Goal: Information Seeking & Learning: Learn about a topic

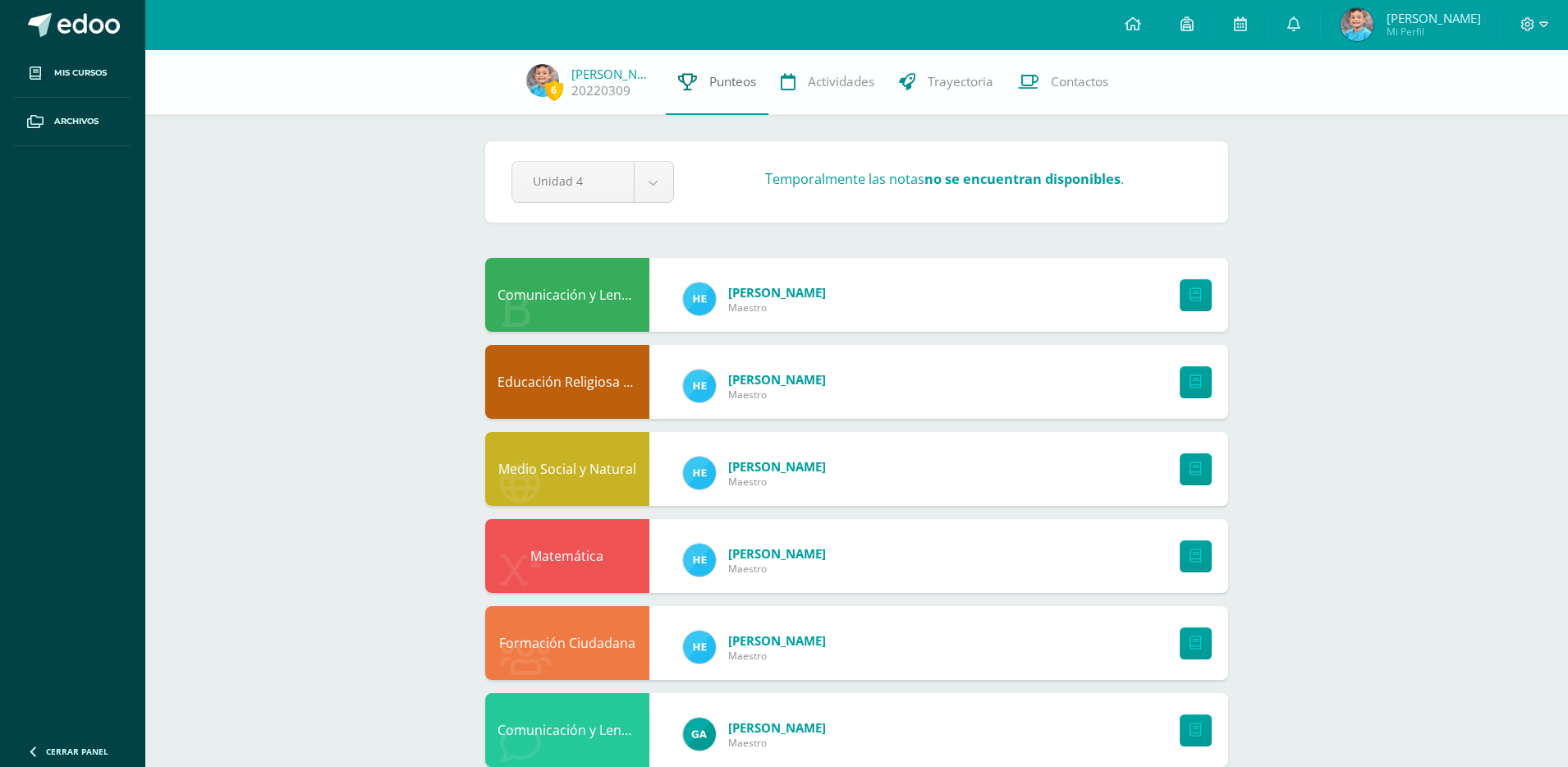
click at [713, 88] on span "Punteos" at bounding box center [733, 82] width 47 height 17
click at [710, 90] on span "Punteos" at bounding box center [733, 82] width 47 height 17
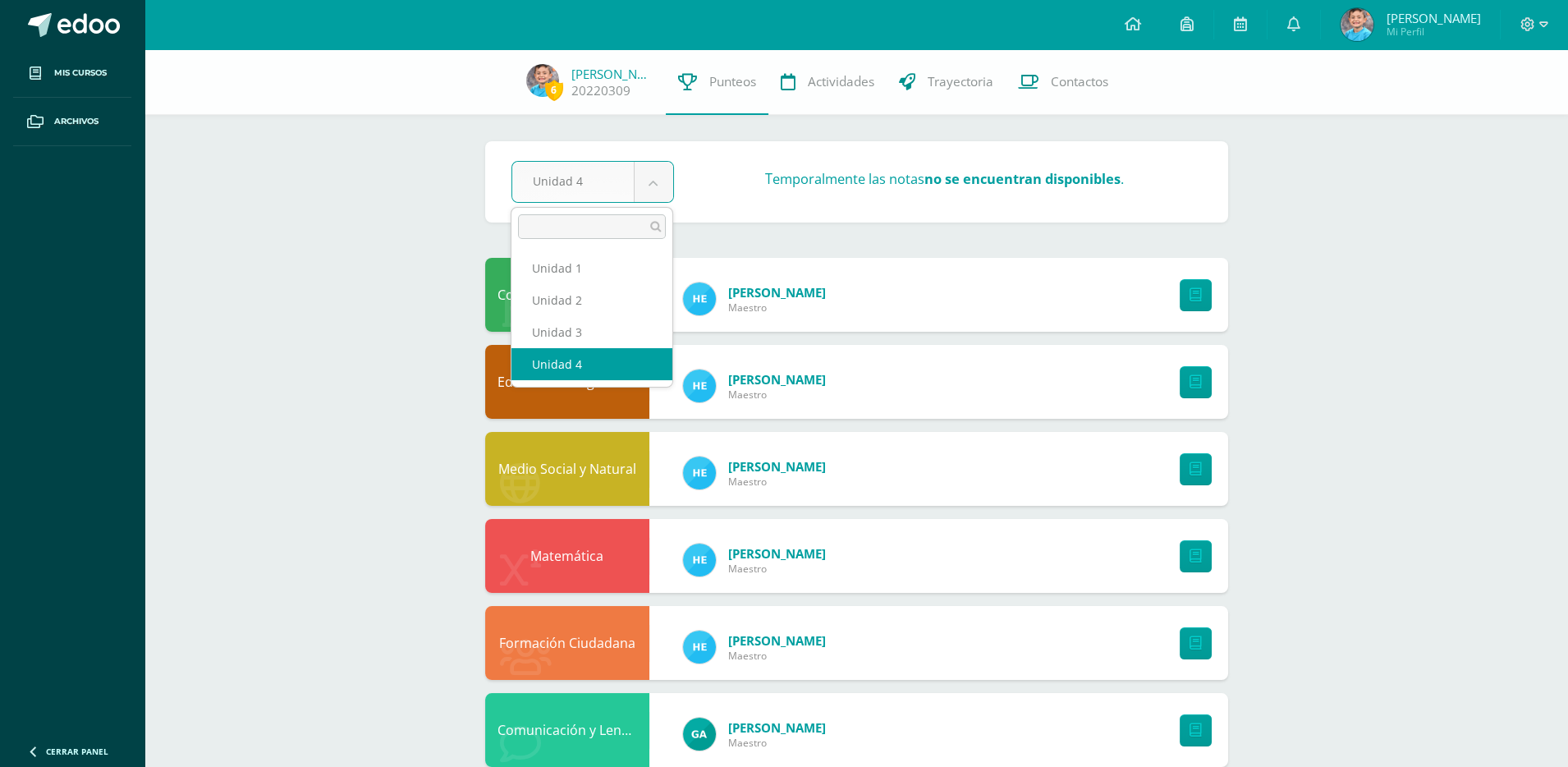
click at [669, 190] on body "Mis cursos Archivos Cerrar panel Comunicación y Lenguaje, Idioma Español Primer…" at bounding box center [784, 487] width 1568 height 975
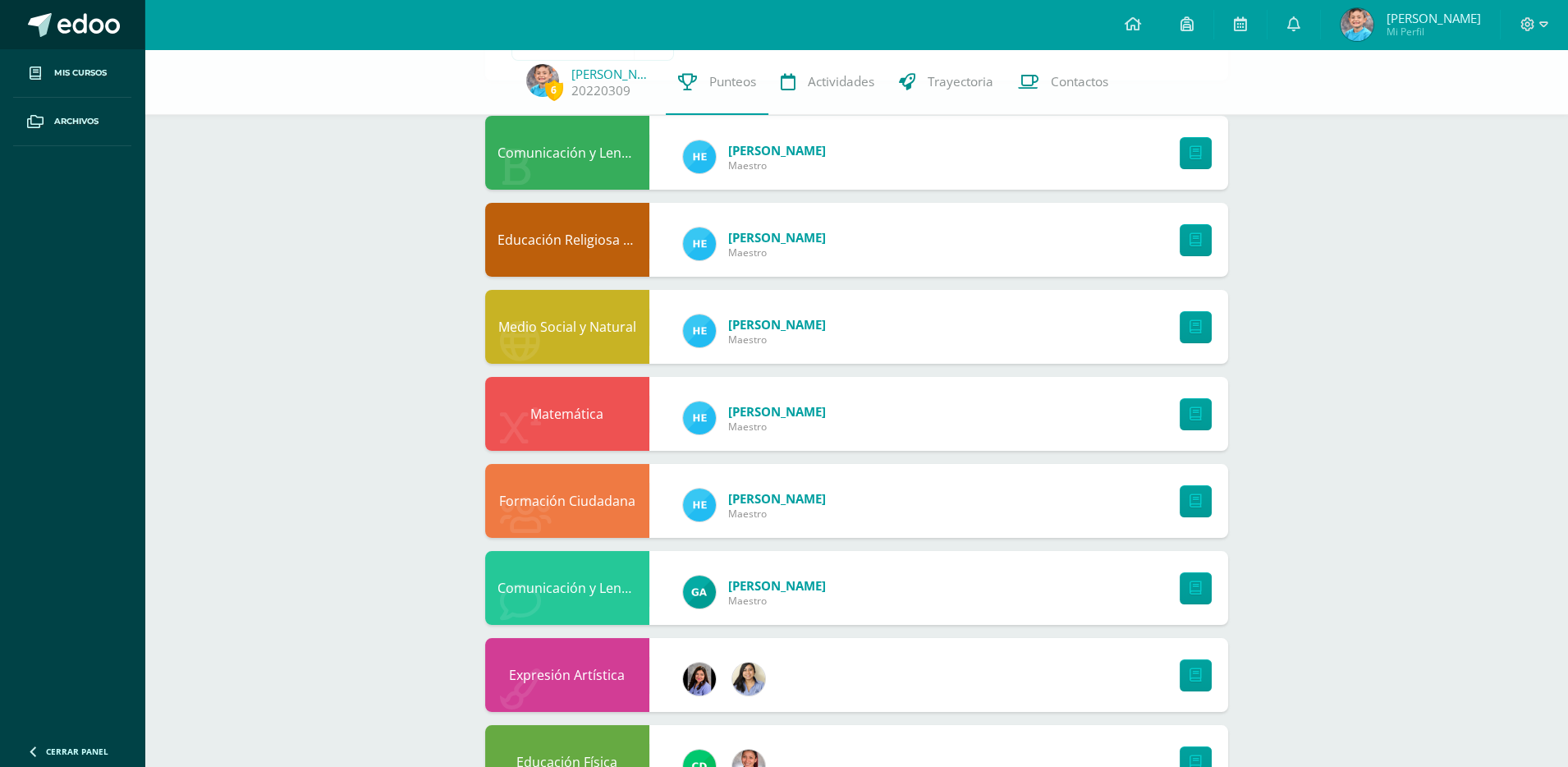
scroll to position [124, 0]
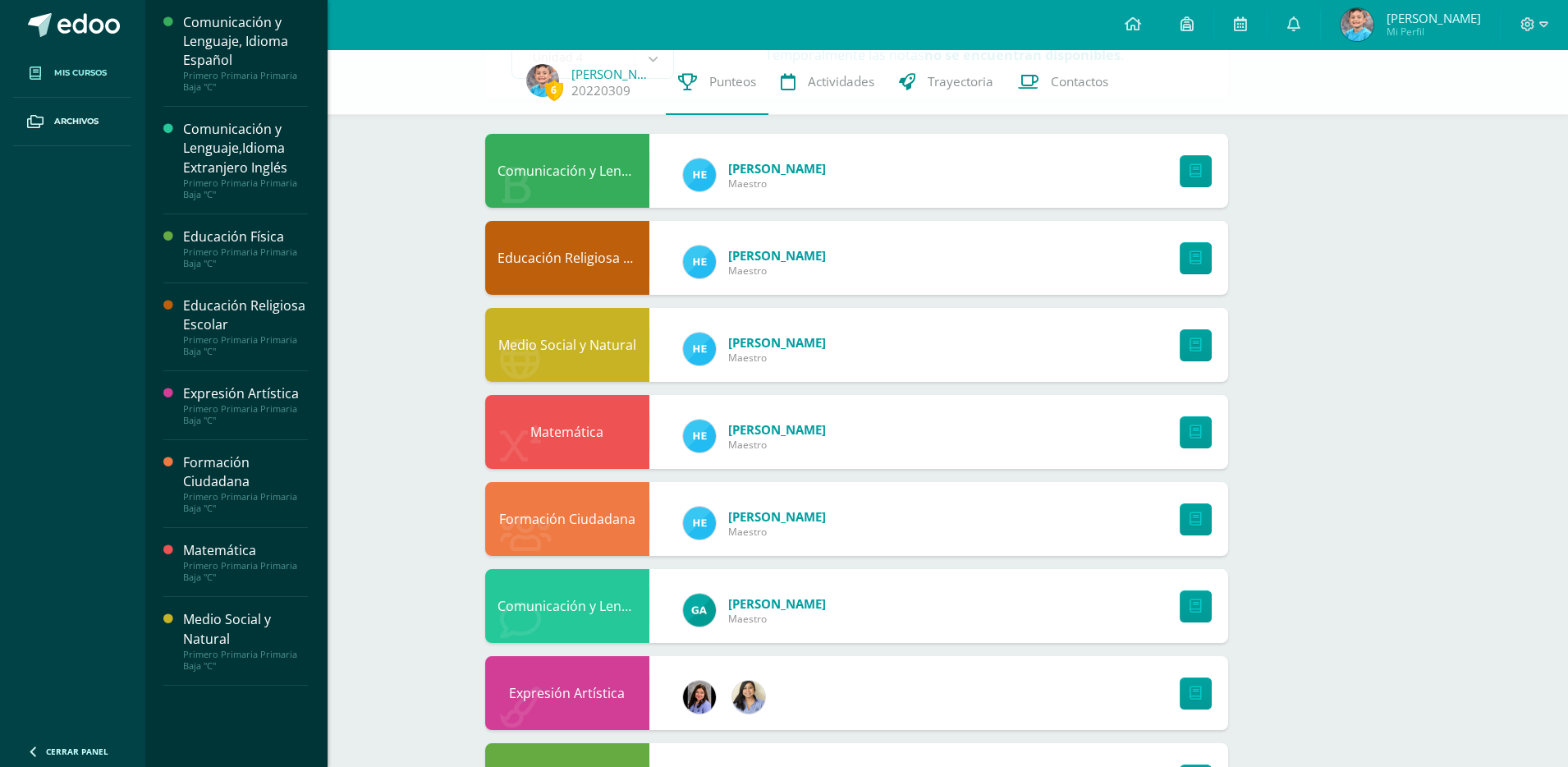
click at [66, 70] on span "Mis cursos" at bounding box center [80, 73] width 52 height 13
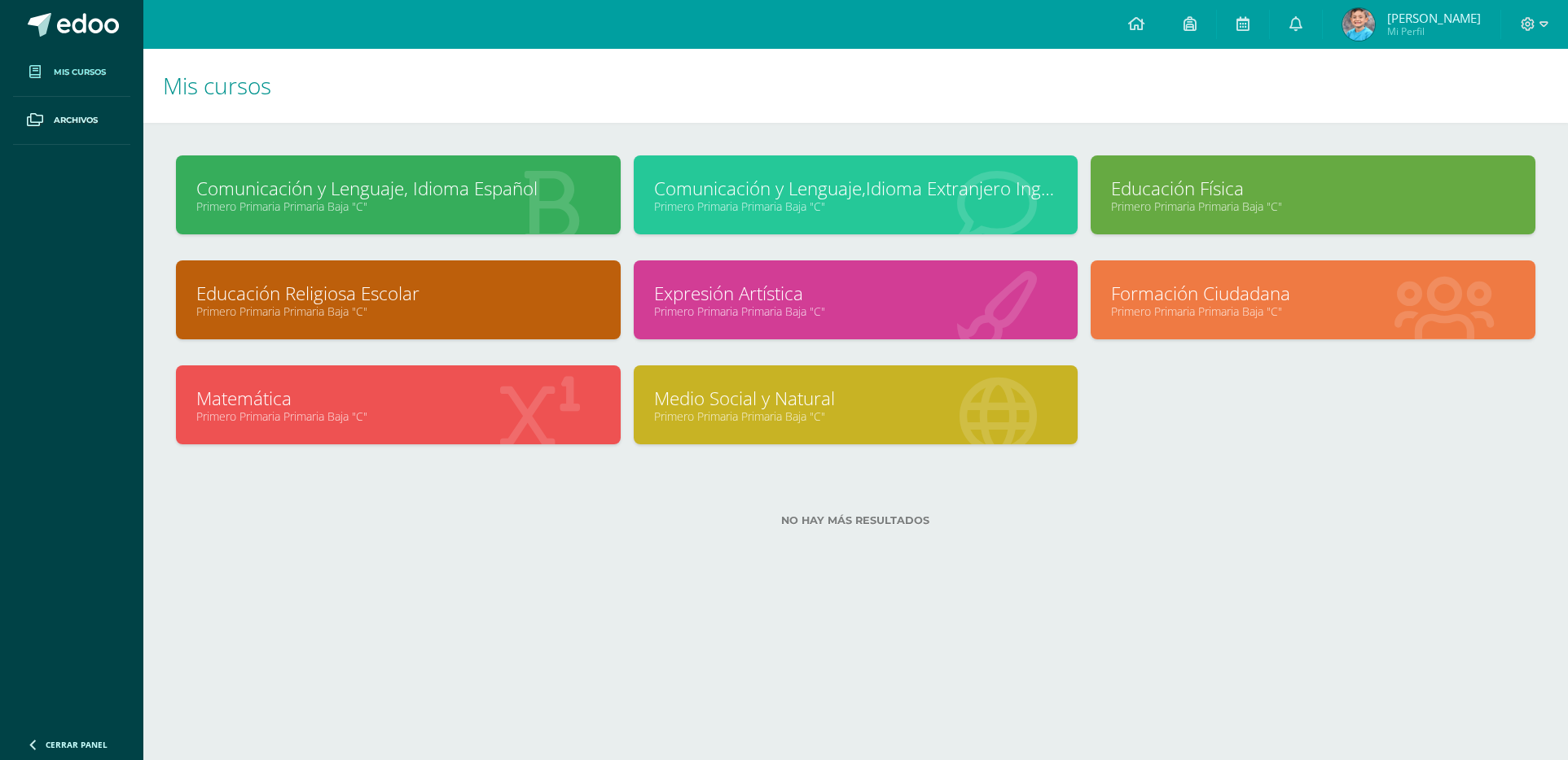
click at [446, 187] on link "Comunicación y Lenguaje, Idioma Español" at bounding box center [399, 188] width 404 height 25
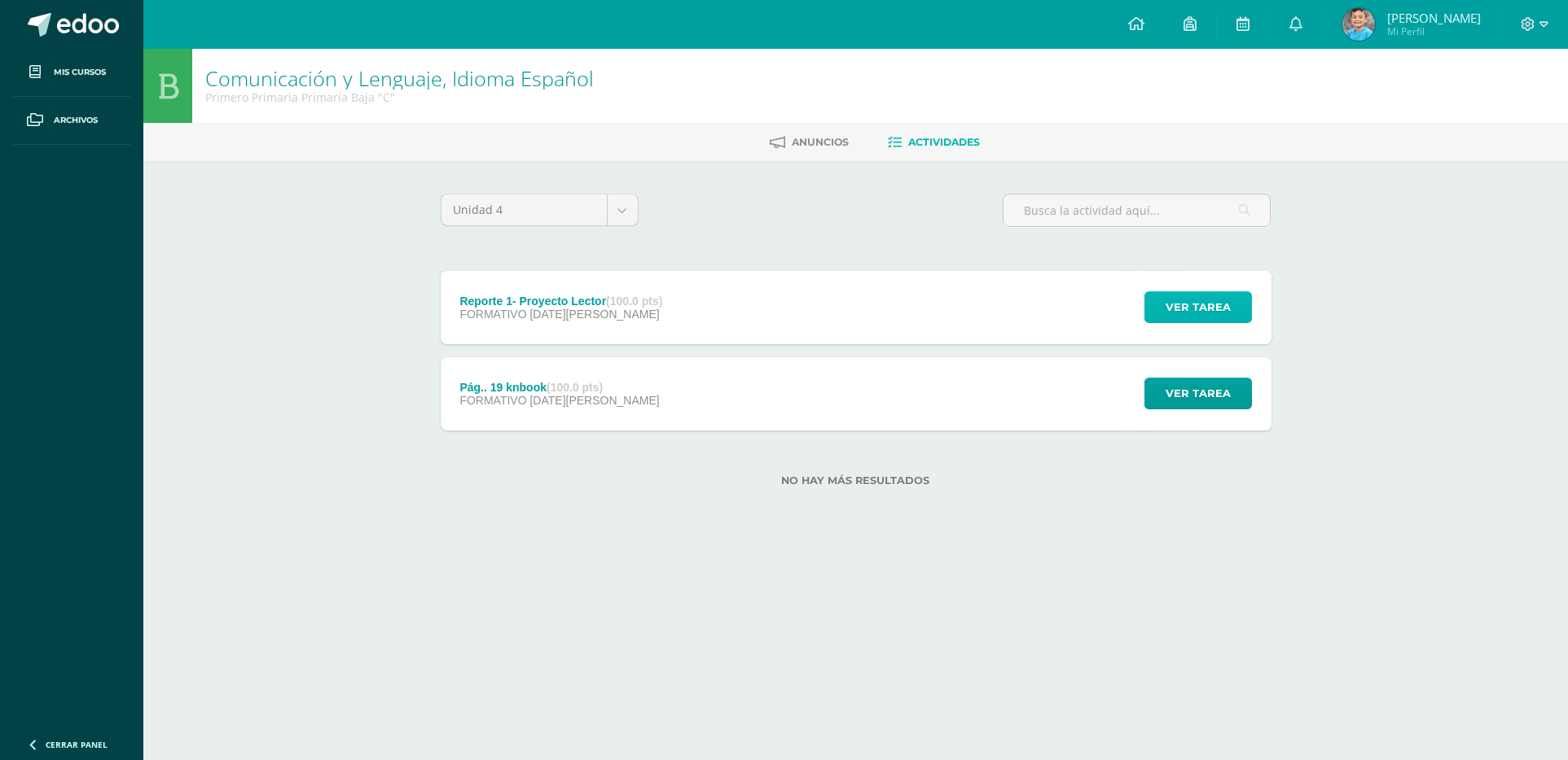
click at [1170, 305] on span "Ver tarea" at bounding box center [1198, 307] width 66 height 30
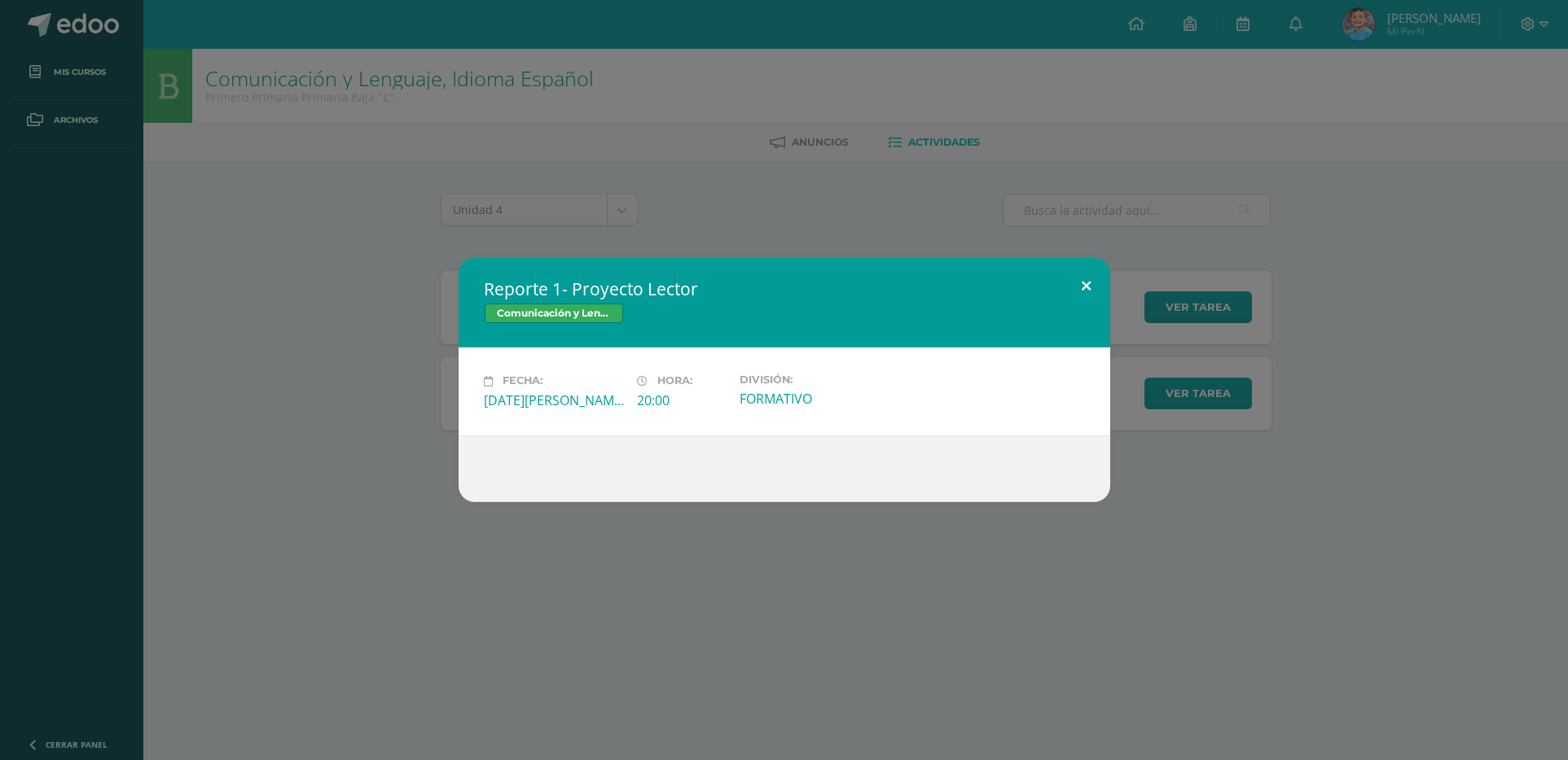
click at [1083, 288] on button at bounding box center [1086, 286] width 46 height 56
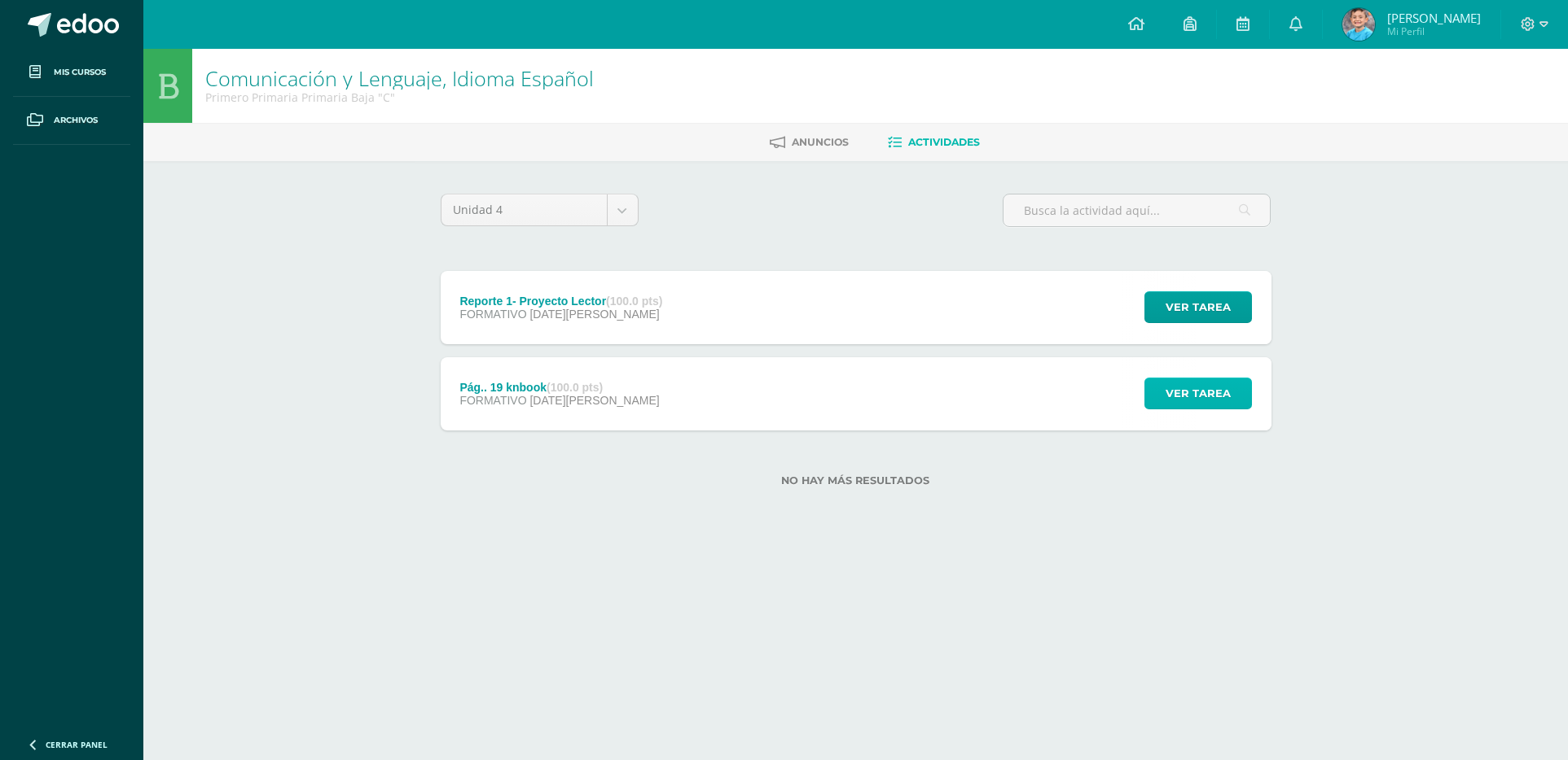
click at [1181, 395] on span "Ver tarea" at bounding box center [1198, 393] width 66 height 30
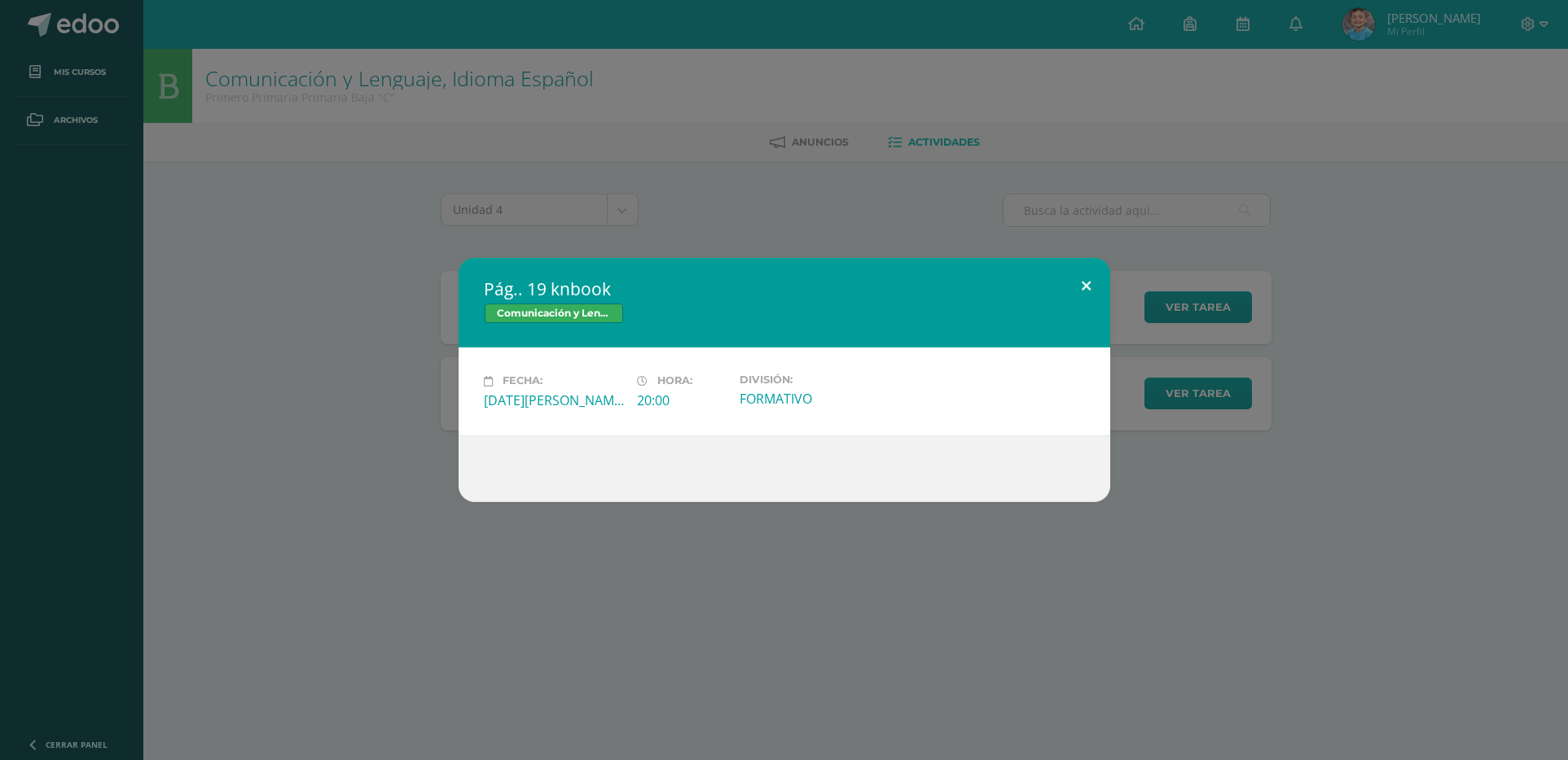
click at [1084, 285] on button at bounding box center [1086, 286] width 46 height 56
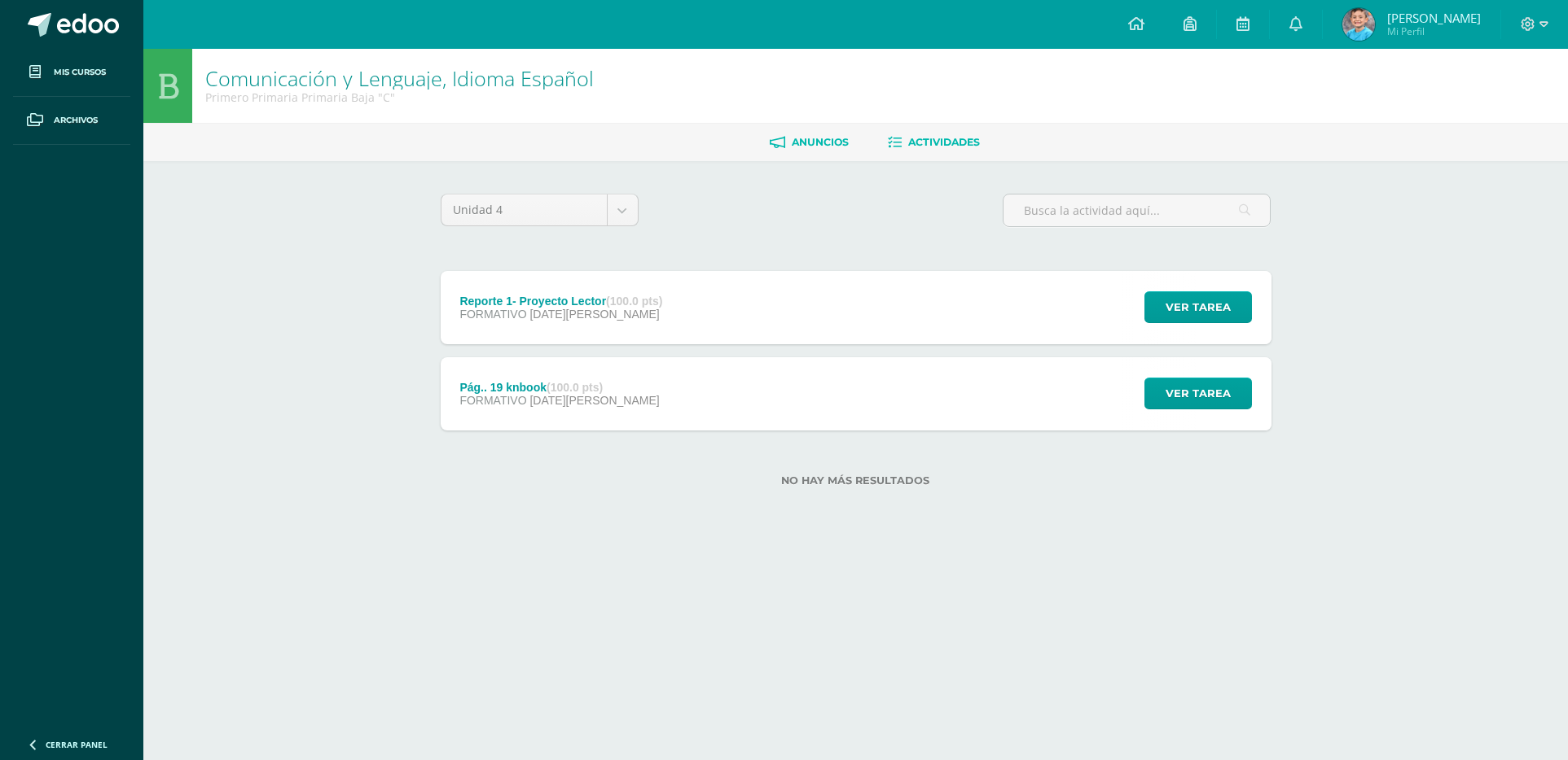
click at [831, 136] on span "Anuncios" at bounding box center [820, 141] width 57 height 12
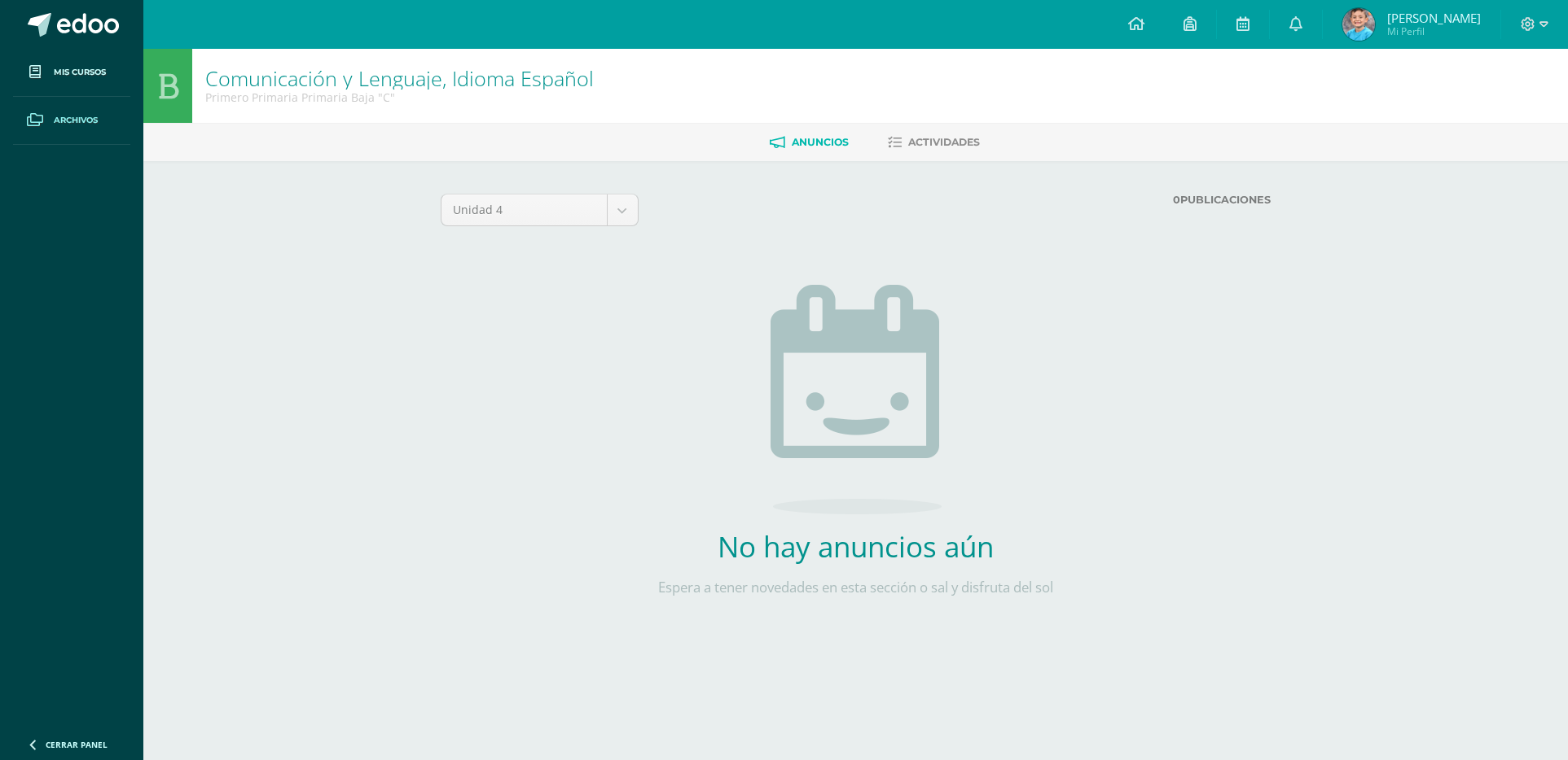
click at [57, 117] on span "Archivos" at bounding box center [76, 120] width 44 height 13
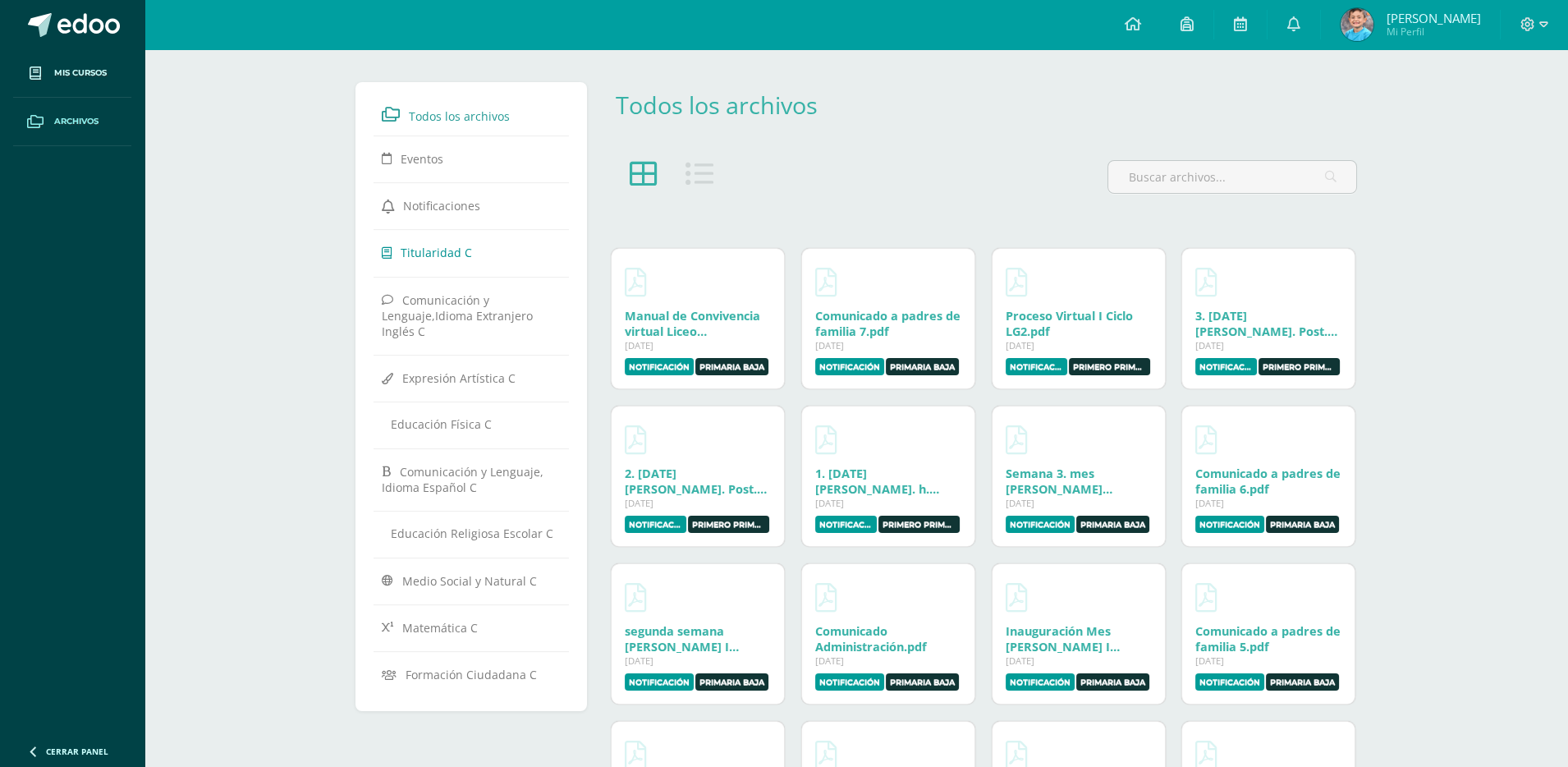
click at [440, 249] on span "Titularidad C" at bounding box center [436, 253] width 72 height 16
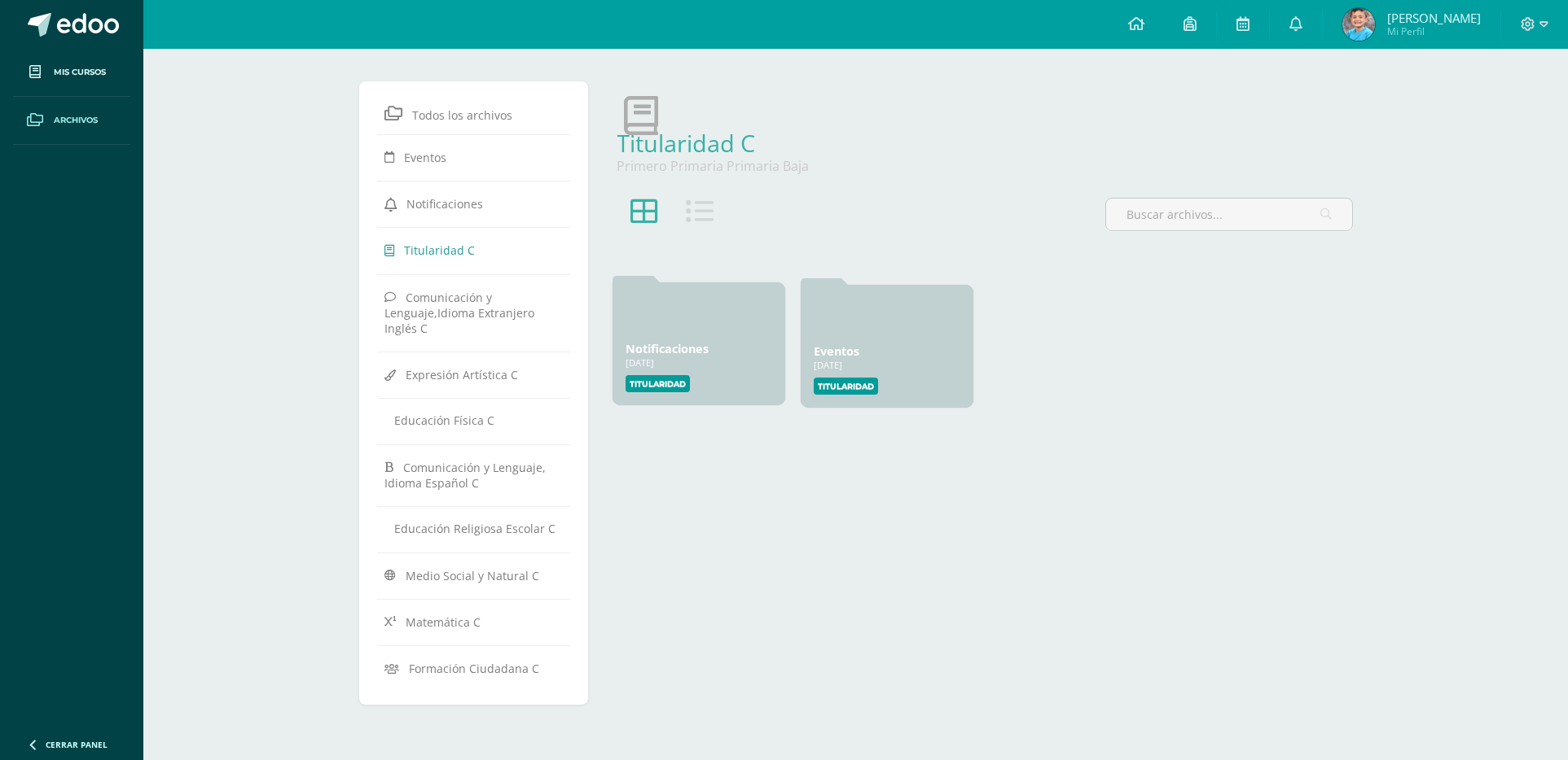
click at [655, 328] on div at bounding box center [698, 315] width 147 height 39
click at [658, 328] on div at bounding box center [698, 315] width 147 height 39
click at [655, 382] on label "Titularidad" at bounding box center [657, 383] width 65 height 17
drag, startPoint x: 655, startPoint y: 382, endPoint x: 647, endPoint y: 368, distance: 16.1
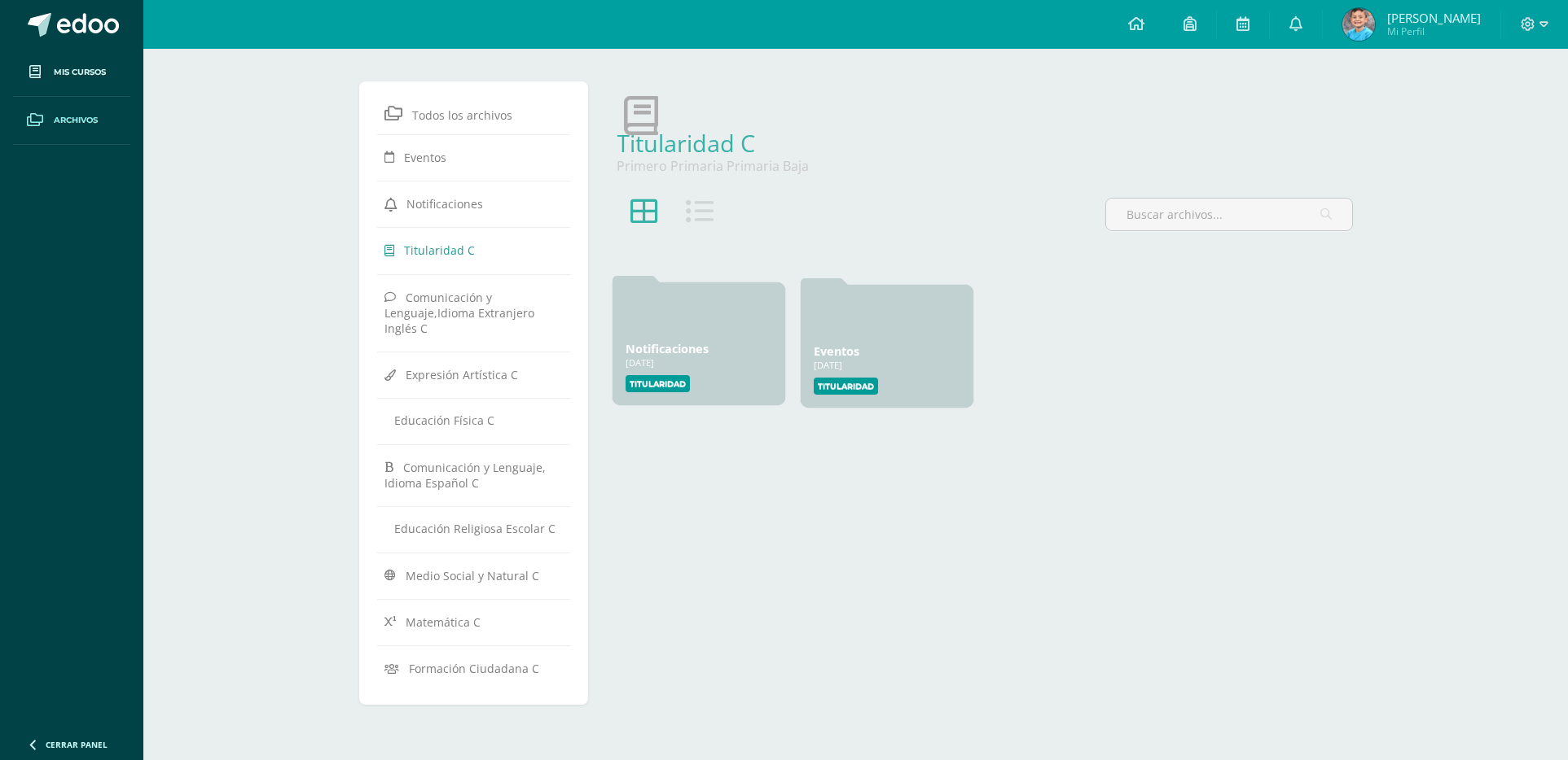
click at [647, 368] on div "18 Ene, 2025" at bounding box center [698, 362] width 147 height 12
click at [647, 369] on div "18 Ene, 2025" at bounding box center [698, 362] width 147 height 12
click at [657, 350] on link "Notificaciones" at bounding box center [667, 349] width 83 height 15
click at [657, 350] on link "Notificaciones" at bounding box center [667, 349] width 83 height 15
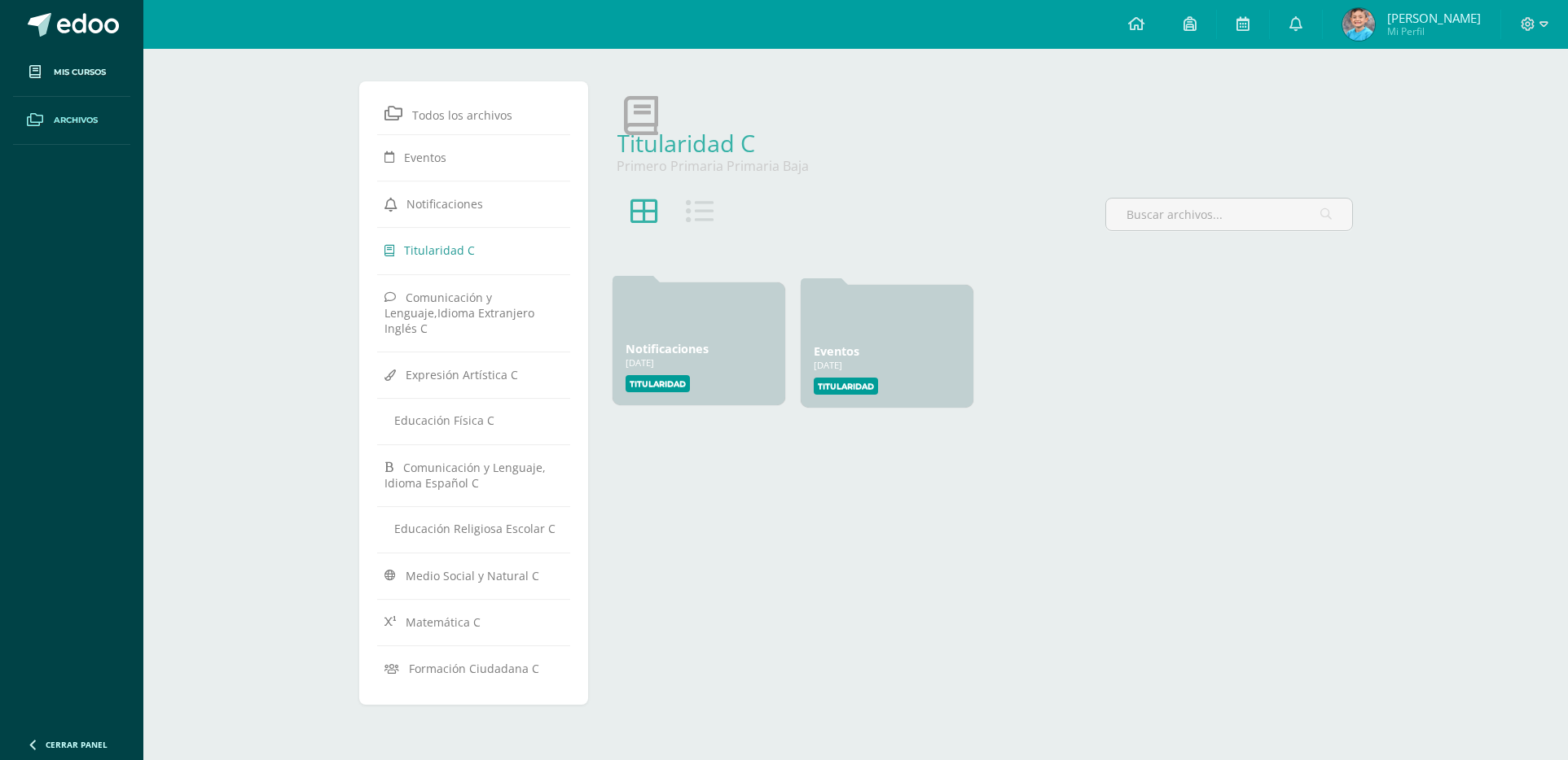
click at [659, 349] on link "Notificaciones" at bounding box center [667, 349] width 83 height 15
click at [659, 350] on link "Notificaciones" at bounding box center [667, 349] width 83 height 15
click at [659, 349] on link "Notificaciones" at bounding box center [667, 349] width 83 height 15
drag, startPoint x: 659, startPoint y: 349, endPoint x: 688, endPoint y: 348, distance: 29.0
click at [660, 349] on link "Notificaciones" at bounding box center [667, 349] width 83 height 15
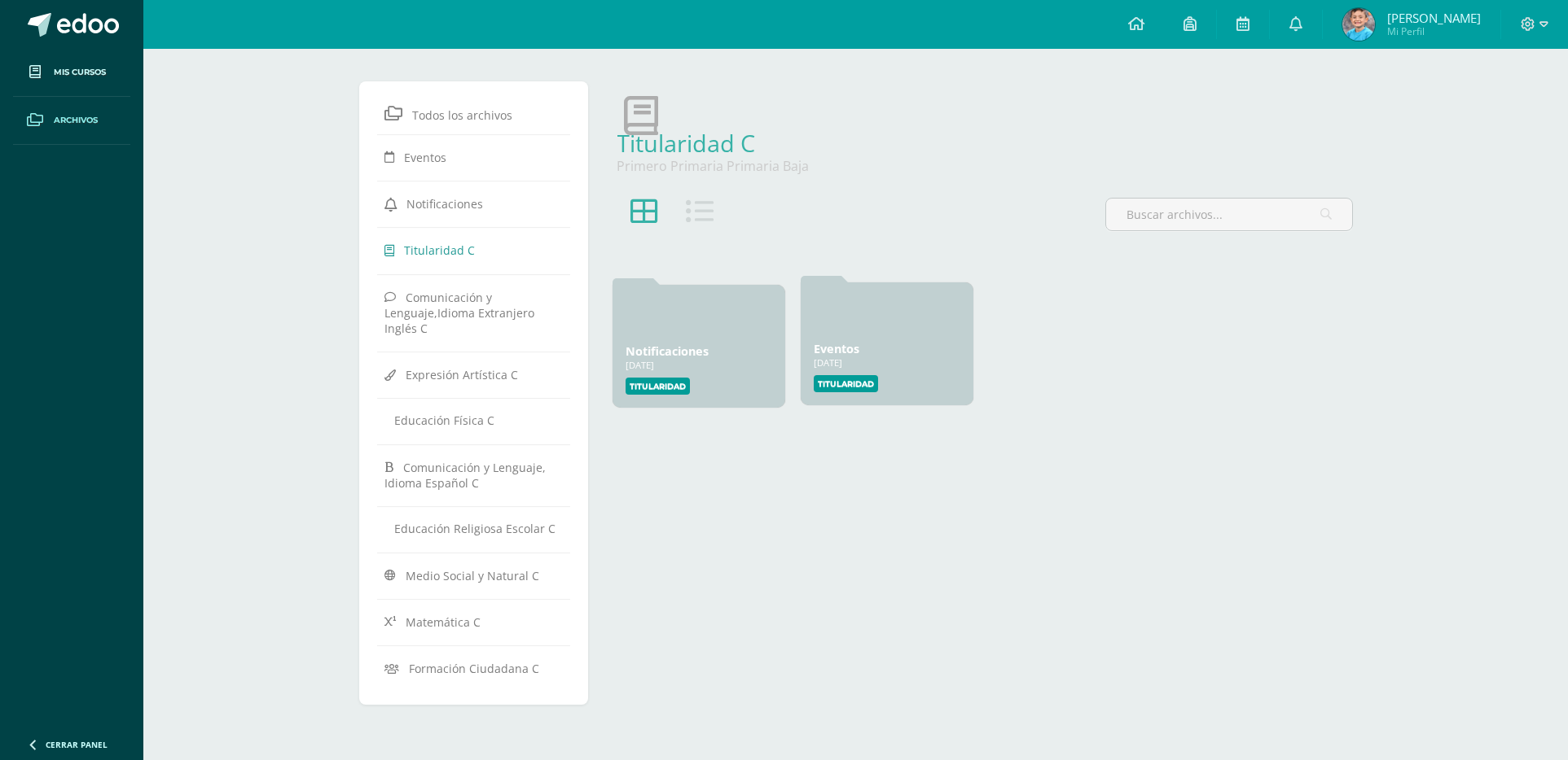
click at [874, 344] on div "Eventos 18 Ene, 2025" at bounding box center [886, 349] width 147 height 15
click at [873, 345] on div "Eventos 18 Ene, 2025" at bounding box center [886, 349] width 147 height 15
click at [872, 346] on div "Eventos 18 Ene, 2025" at bounding box center [886, 349] width 147 height 15
click at [871, 346] on div "Eventos 18 Ene, 2025" at bounding box center [886, 349] width 147 height 15
click at [710, 339] on div "Notificaciones 18 Ene, 2025 18 Ene, 2025 Creado por: Titularidad" at bounding box center [699, 343] width 173 height 123
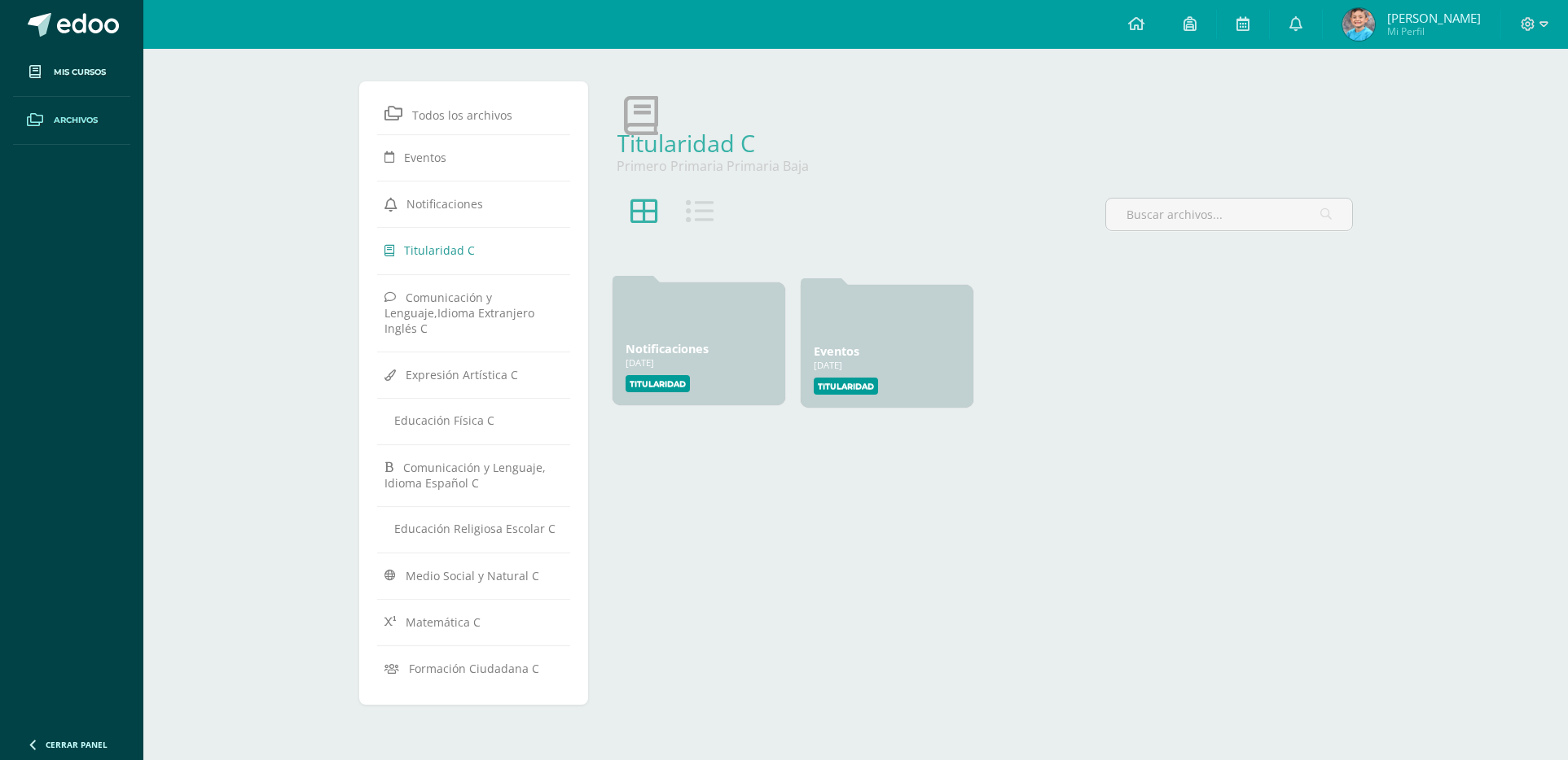
click at [709, 339] on div "Notificaciones 18 Ene, 2025 18 Ene, 2025 Creado por: Titularidad" at bounding box center [699, 343] width 173 height 123
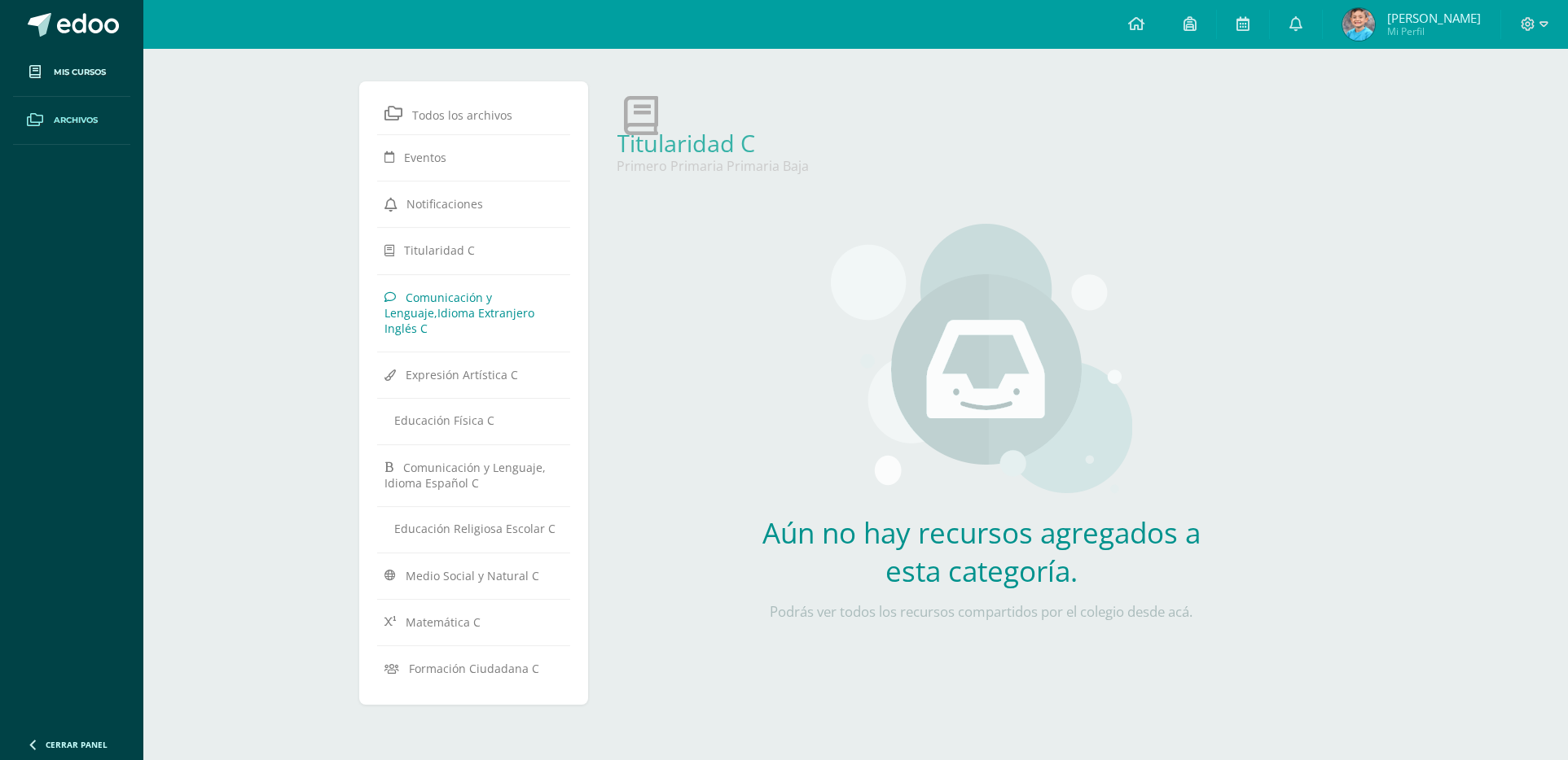
click at [448, 303] on span "Comunicación y Lenguaje,Idioma Extranjero Inglés C" at bounding box center [460, 311] width 150 height 46
click at [422, 301] on span "Comunicación y Lenguaje,Idioma Extranjero Inglés C" at bounding box center [460, 311] width 150 height 46
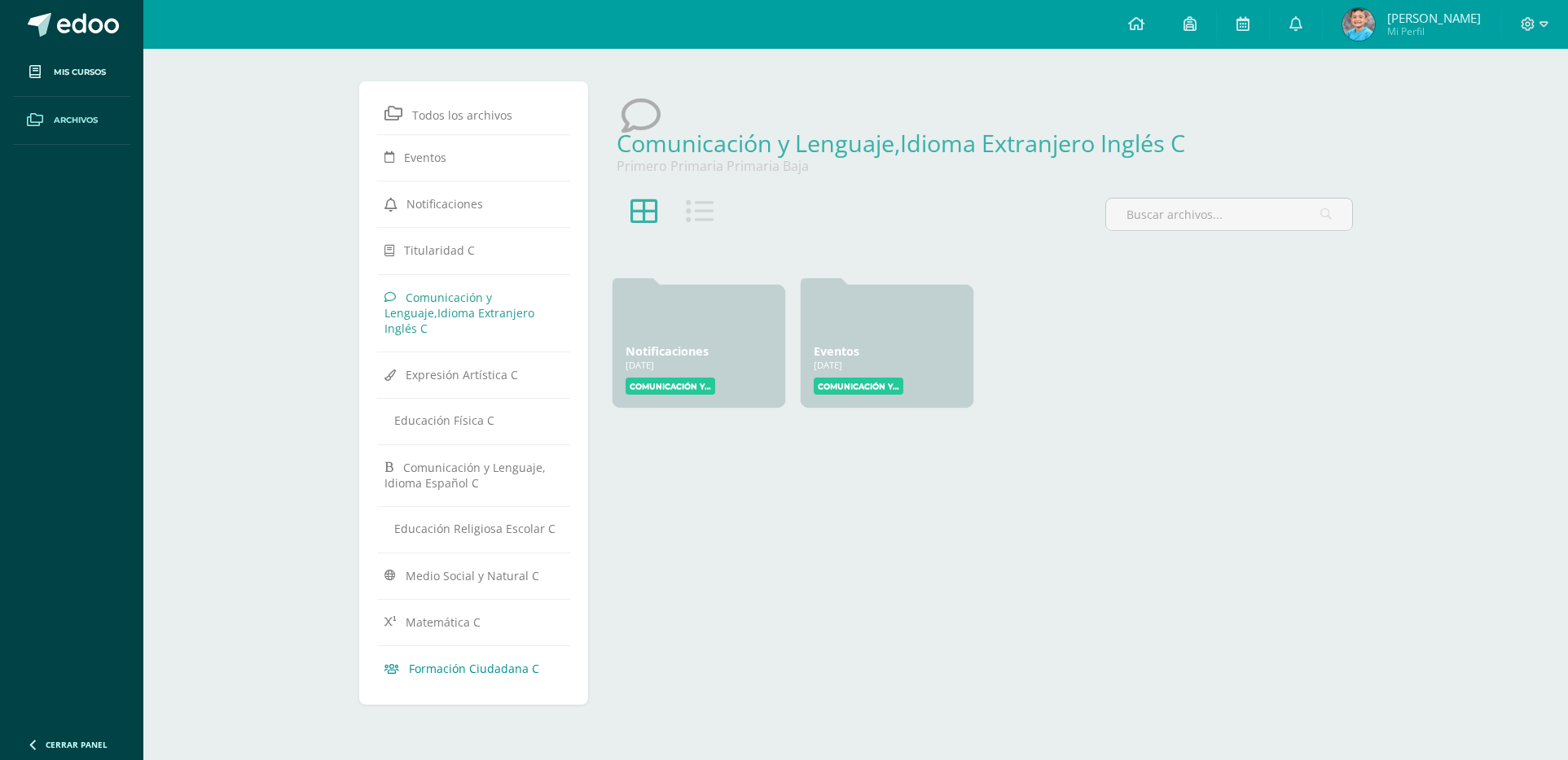
click at [480, 674] on link "Formación Ciudadana C" at bounding box center [473, 668] width 178 height 29
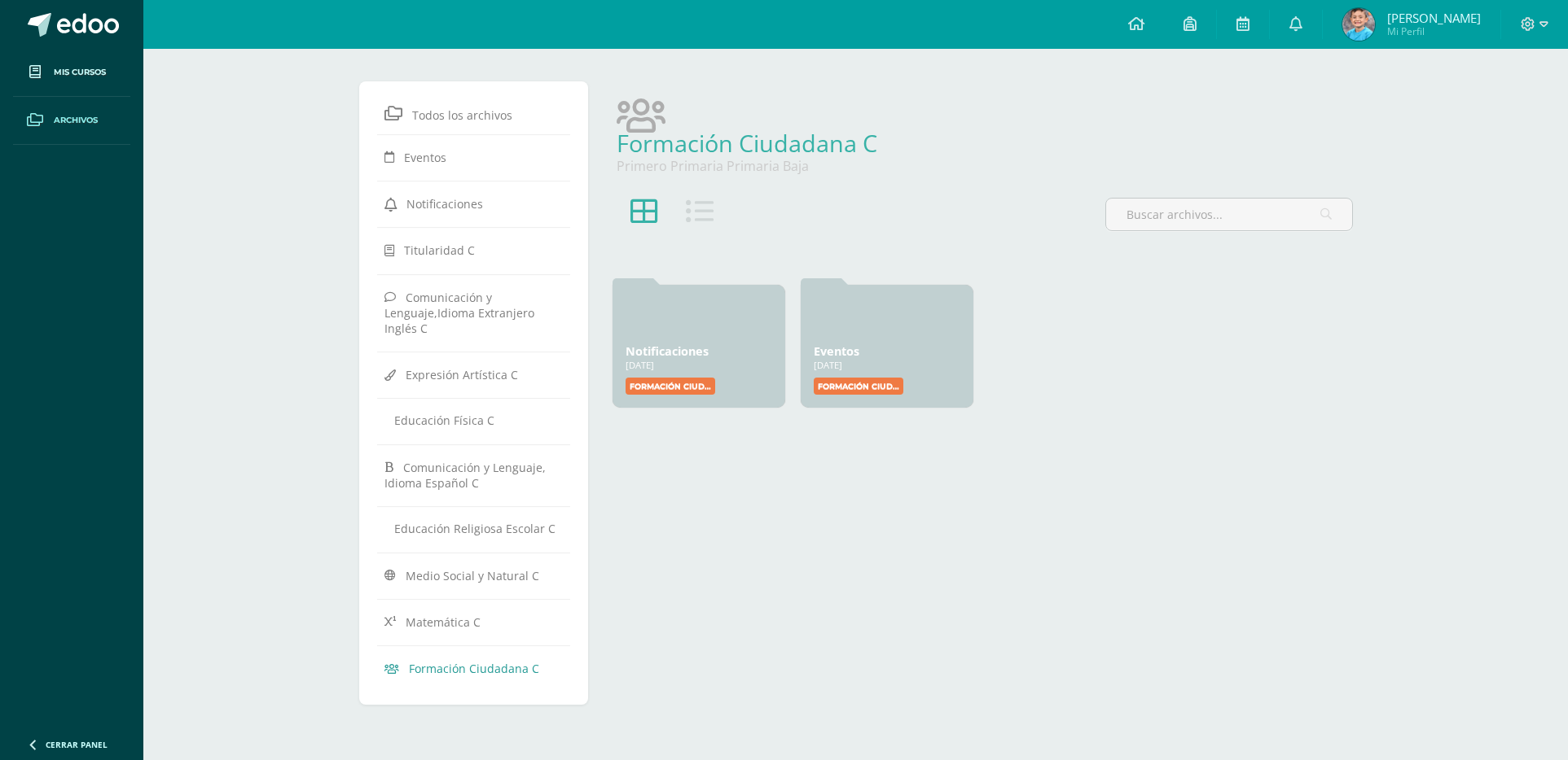
click at [467, 673] on link "Formación Ciudadana C" at bounding box center [473, 668] width 178 height 29
click at [876, 370] on div "Eventos [DATE] [DATE] Creado por: Formación Ciudadana" at bounding box center [887, 343] width 173 height 123
click at [451, 112] on span "Todos los archivos" at bounding box center [463, 115] width 100 height 15
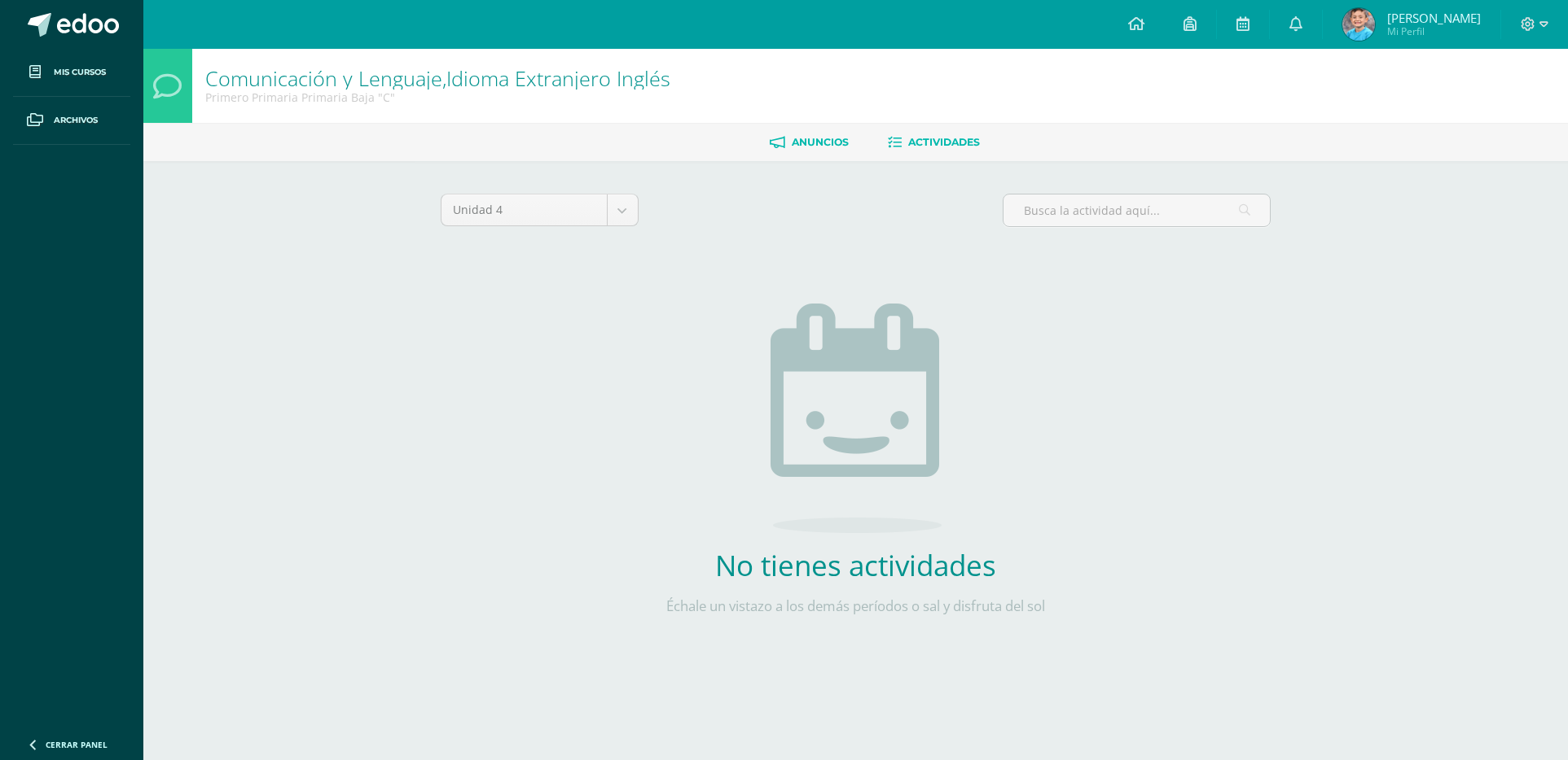
click at [810, 142] on span "Anuncios" at bounding box center [820, 141] width 57 height 12
